Goal: Task Accomplishment & Management: Manage account settings

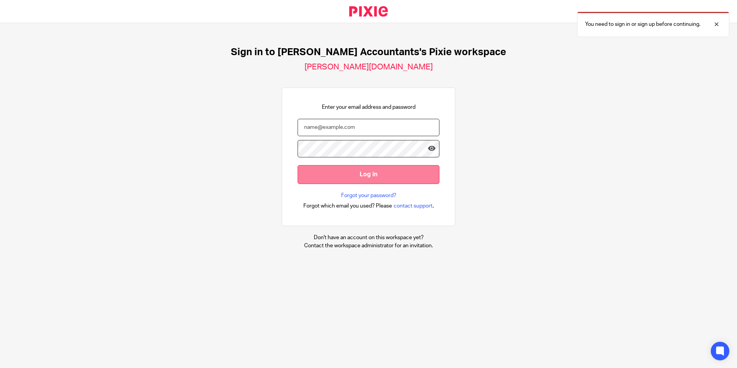
type input "helen@sheilaccountants.ie"
click at [347, 173] on input "Log in" at bounding box center [369, 174] width 142 height 19
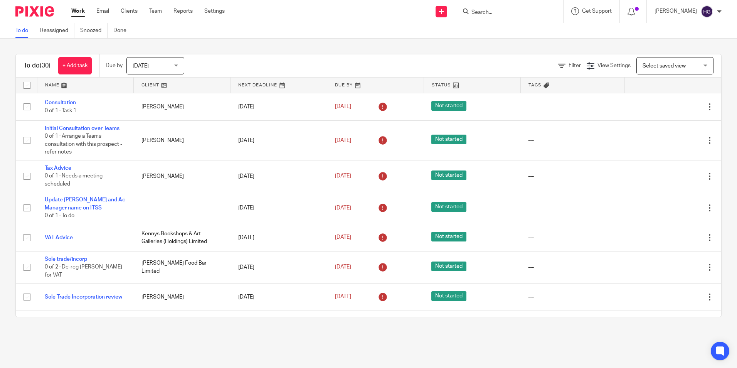
click at [529, 8] on form at bounding box center [512, 12] width 82 height 10
click at [484, 11] on input "Search" at bounding box center [505, 12] width 69 height 7
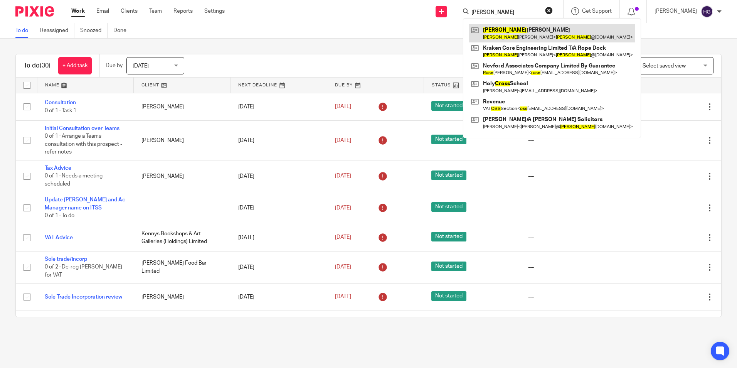
type input "ross"
click at [508, 37] on link at bounding box center [552, 33] width 166 height 18
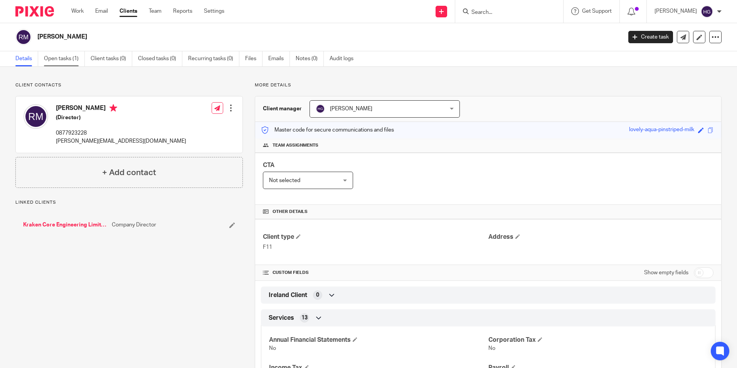
click at [72, 59] on link "Open tasks (1)" at bounding box center [64, 58] width 41 height 15
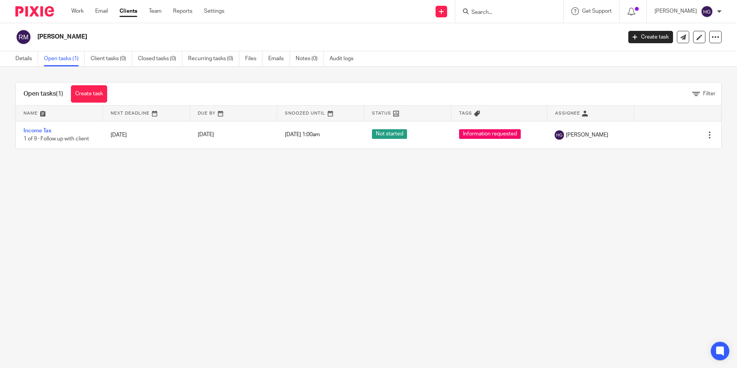
click at [495, 8] on form at bounding box center [512, 12] width 82 height 10
click at [511, 7] on form at bounding box center [512, 12] width 82 height 10
click at [495, 17] on div at bounding box center [509, 11] width 108 height 23
click at [495, 15] on input "Search" at bounding box center [505, 12] width 69 height 7
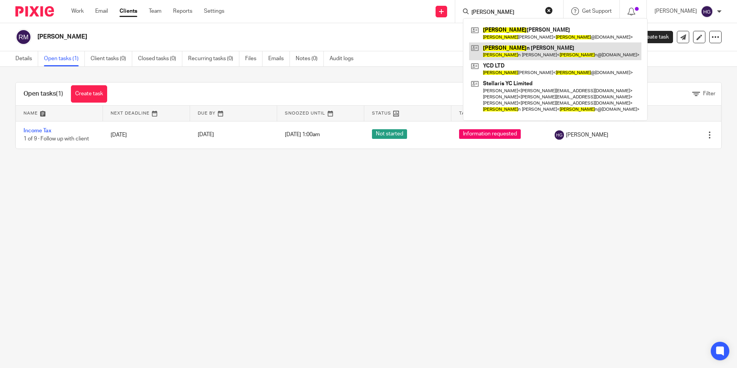
type input "leo"
click at [510, 51] on link at bounding box center [555, 51] width 172 height 18
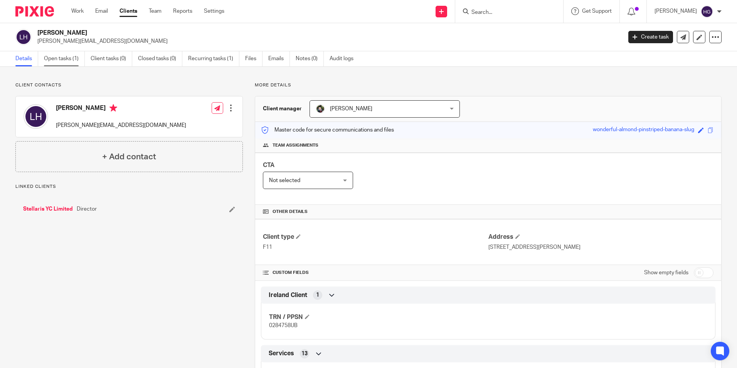
click at [71, 59] on link "Open tasks (1)" at bounding box center [64, 58] width 41 height 15
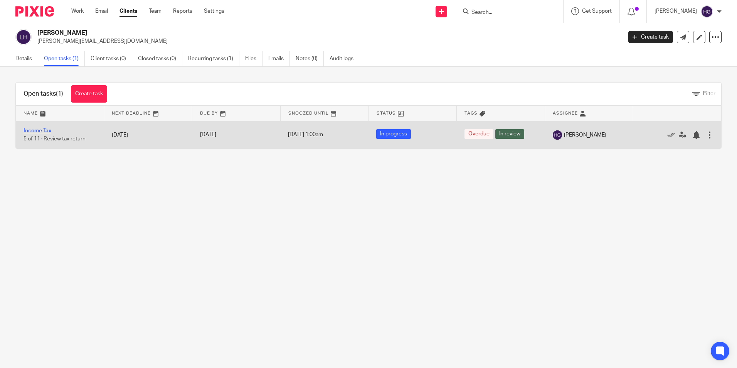
click at [37, 133] on link "Income Tax" at bounding box center [38, 130] width 28 height 5
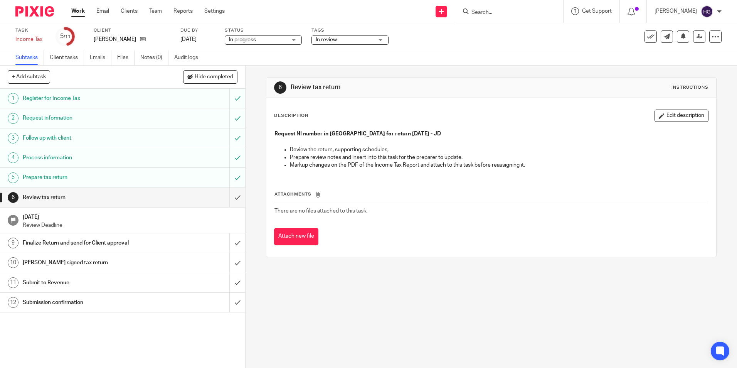
click at [364, 38] on span "In review" at bounding box center [345, 40] width 58 height 8
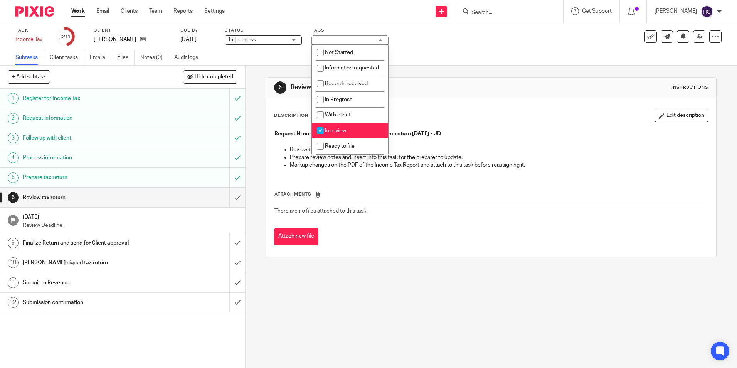
click at [319, 138] on input "checkbox" at bounding box center [320, 130] width 15 height 15
checkbox input "false"
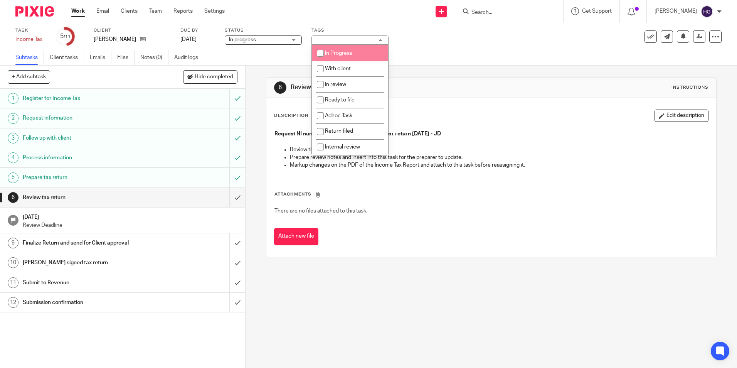
scroll to position [54, 0]
click at [322, 54] on input "checkbox" at bounding box center [320, 53] width 15 height 15
checkbox input "true"
click at [408, 50] on div "Task Income Tax Save Income Tax 5 /11 Client Leon Harris Due by 13 Nov 2025 Sta…" at bounding box center [368, 44] width 737 height 42
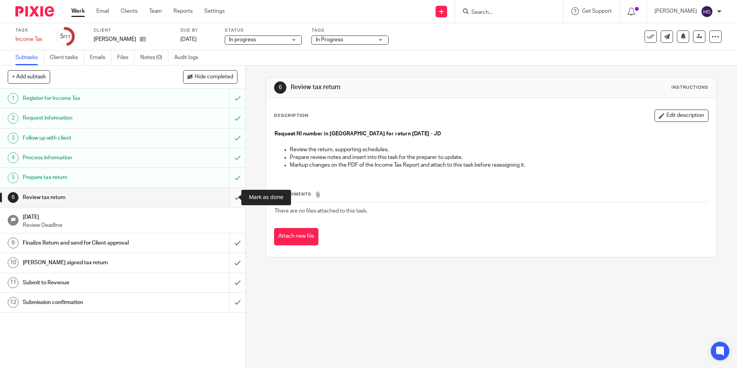
click at [230, 195] on input "submit" at bounding box center [122, 197] width 245 height 19
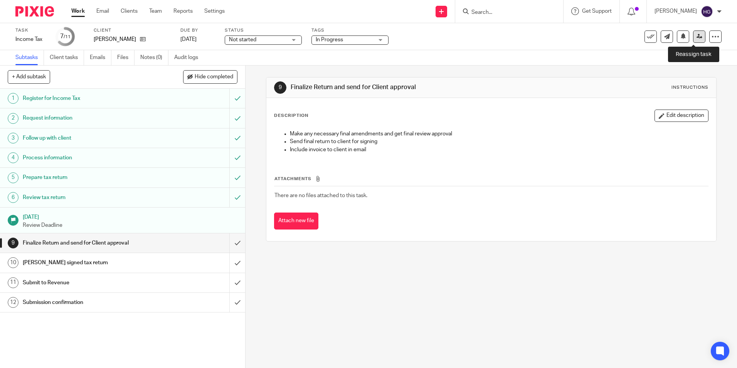
click at [693, 41] on link at bounding box center [699, 36] width 12 height 12
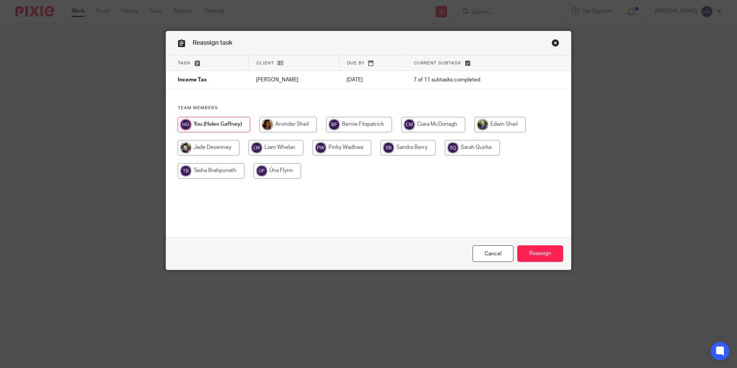
click at [284, 122] on input "radio" at bounding box center [287, 124] width 57 height 15
radio input "true"
click at [224, 149] on input "radio" at bounding box center [209, 147] width 62 height 15
radio input "true"
click at [526, 257] on input "Reassign" at bounding box center [540, 253] width 46 height 17
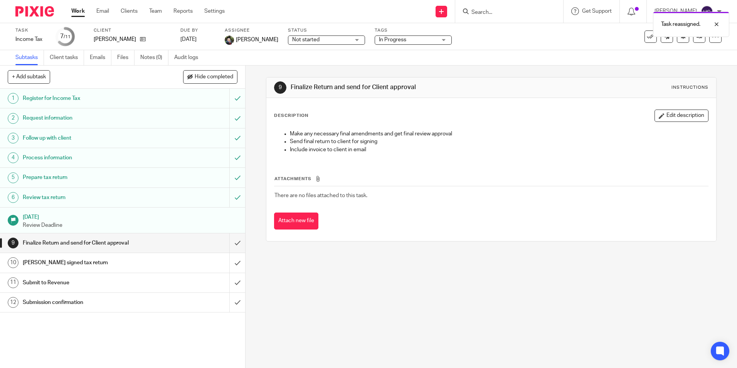
click at [507, 15] on div "Task reassigned." at bounding box center [549, 22] width 361 height 29
click at [500, 14] on div "Task reassigned." at bounding box center [549, 22] width 361 height 29
click at [490, 8] on div "Task reassigned." at bounding box center [549, 22] width 361 height 29
click at [488, 10] on input "Search" at bounding box center [505, 12] width 69 height 7
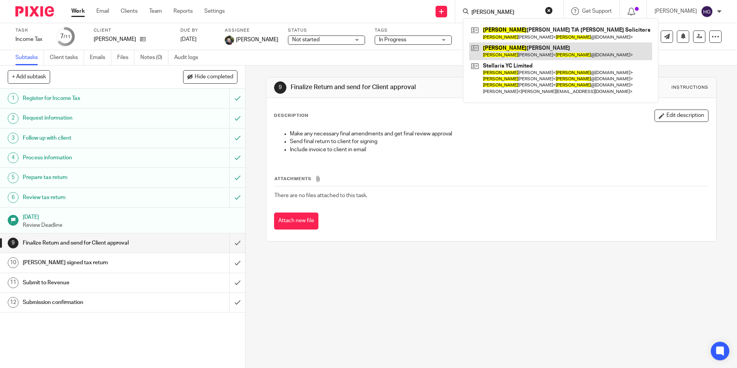
type input "jason"
click at [522, 49] on link at bounding box center [560, 51] width 183 height 18
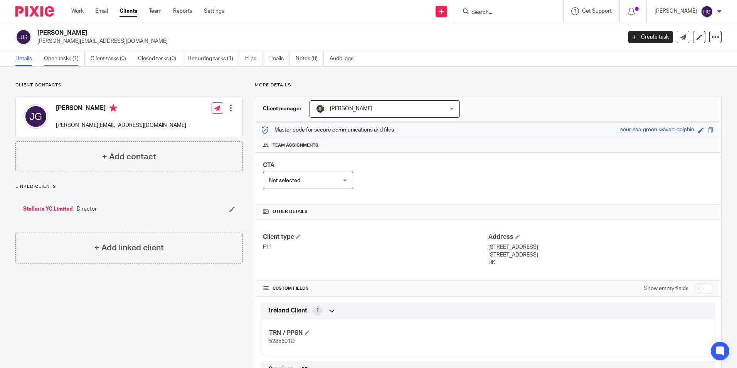
click at [72, 59] on link "Open tasks (1)" at bounding box center [64, 58] width 41 height 15
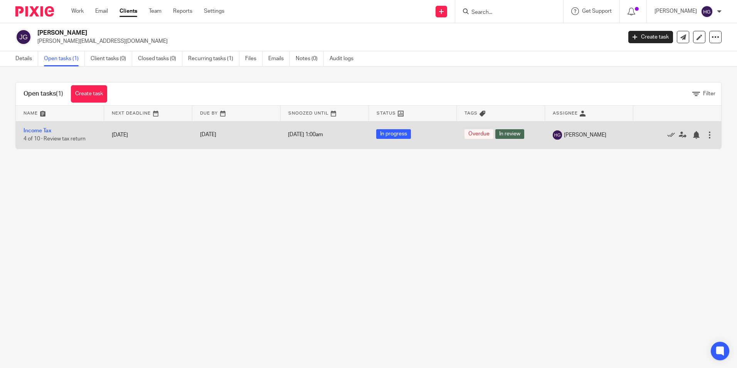
click at [38, 128] on td "Income Tax 4 of 10 · Review tax return" at bounding box center [60, 134] width 88 height 27
click at [38, 133] on link "Income Tax" at bounding box center [38, 130] width 28 height 5
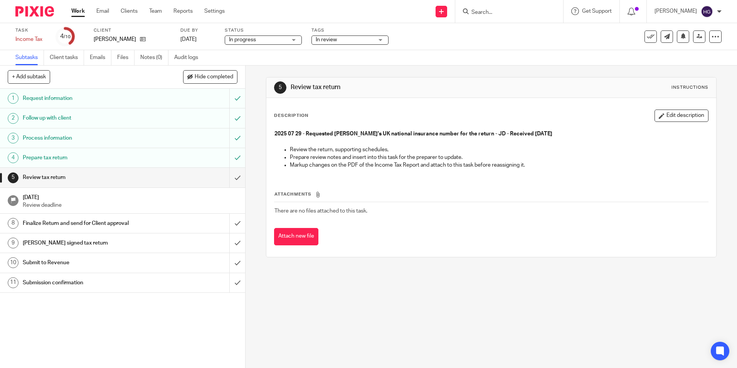
click at [358, 39] on span "In review" at bounding box center [345, 40] width 58 height 8
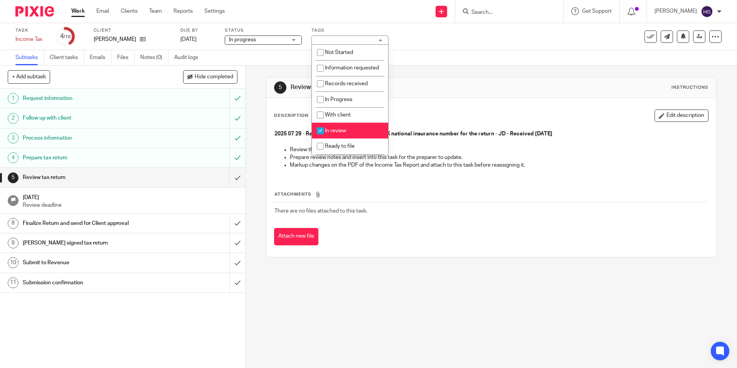
click at [318, 138] on input "checkbox" at bounding box center [320, 130] width 15 height 15
checkbox input "false"
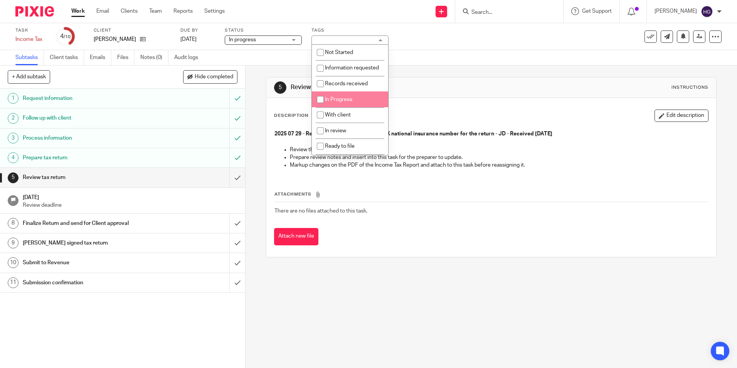
click at [321, 103] on input "checkbox" at bounding box center [320, 99] width 15 height 15
checkbox input "true"
click at [227, 177] on input "submit" at bounding box center [122, 177] width 245 height 19
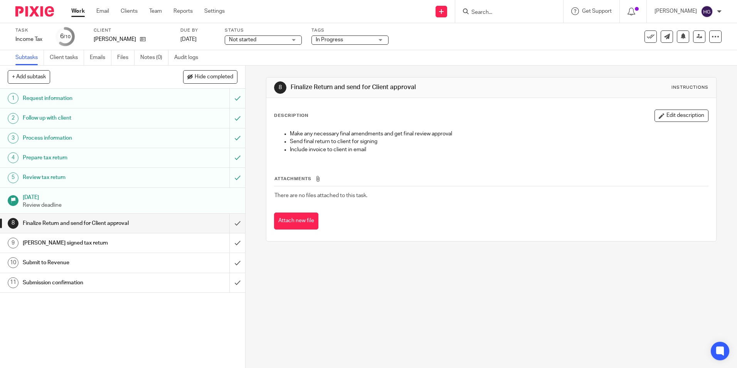
click at [478, 12] on div at bounding box center [508, 12] width 90 height 10
click at [483, 13] on input "Search" at bounding box center [505, 12] width 69 height 7
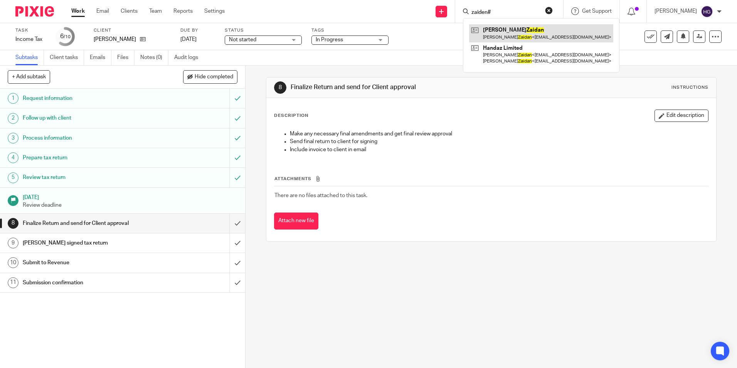
type input "zaiden#"
click at [547, 32] on link at bounding box center [541, 33] width 144 height 18
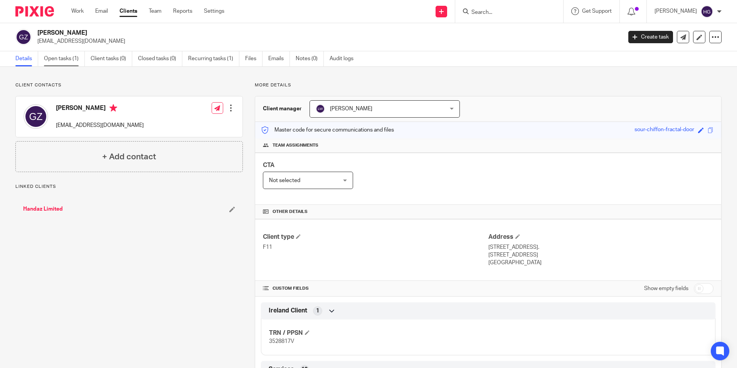
click at [65, 62] on link "Open tasks (1)" at bounding box center [64, 58] width 41 height 15
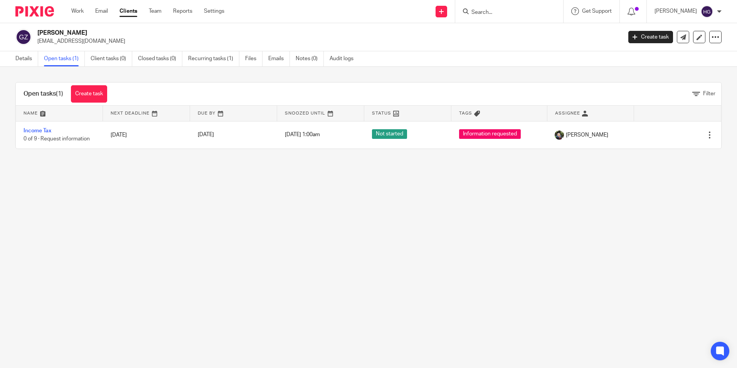
click at [313, 112] on span "Snoozed Until" at bounding box center [305, 113] width 40 height 4
click at [71, 9] on div "Work Email Clients Team Reports Settings Work Email Clients Team Reports Settin…" at bounding box center [150, 11] width 172 height 23
click at [76, 12] on link "Work" at bounding box center [77, 11] width 12 height 8
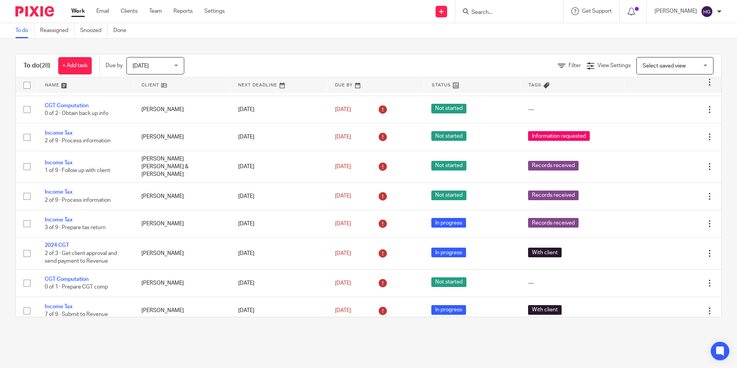
scroll to position [308, 0]
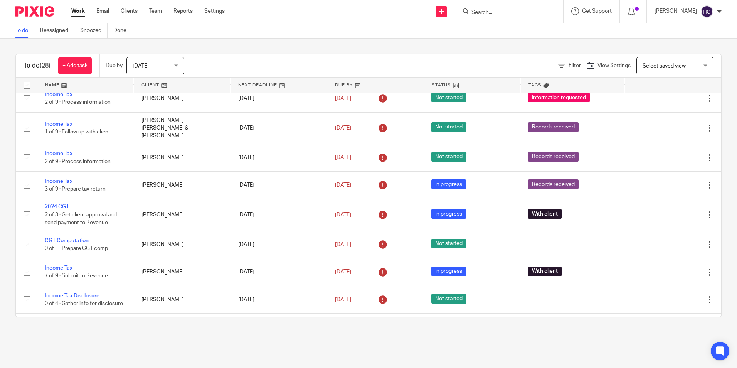
click at [496, 12] on input "Search" at bounding box center [505, 12] width 69 height 7
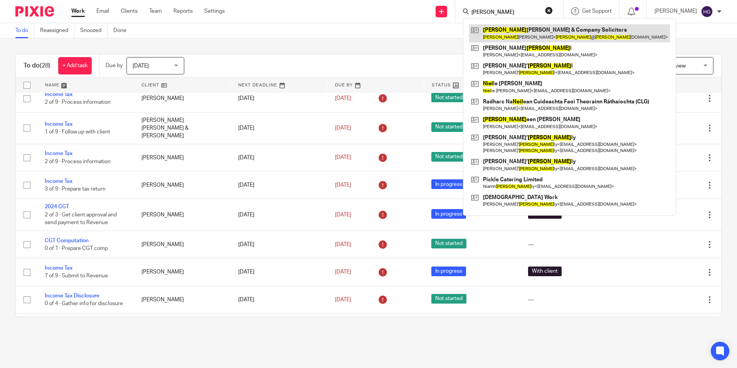
type input "neil"
click at [505, 33] on link at bounding box center [569, 33] width 201 height 18
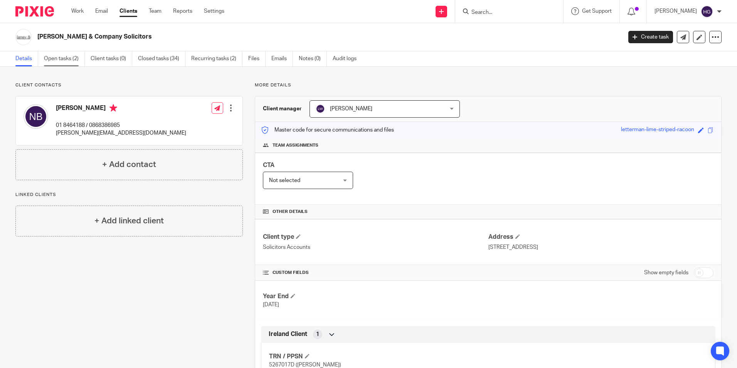
click at [67, 59] on link "Open tasks (2)" at bounding box center [64, 58] width 41 height 15
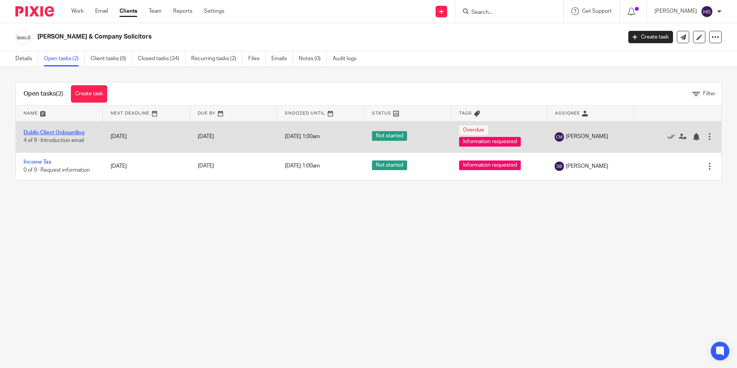
click at [37, 134] on link "Dublin Client Onboarding" at bounding box center [54, 132] width 61 height 5
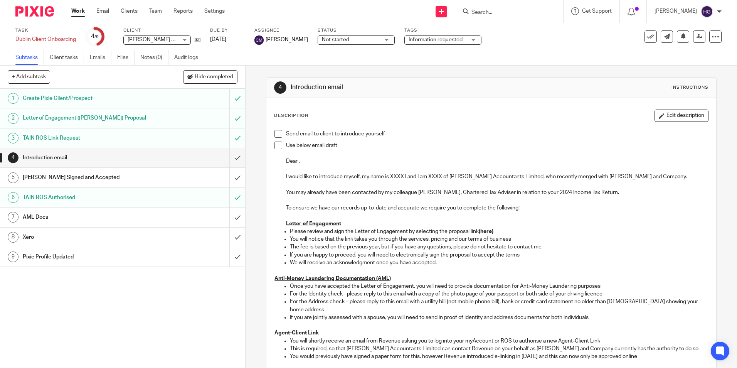
click at [36, 144] on h1 "TAIN ROS Link Request" at bounding box center [89, 138] width 133 height 12
